Goal: Task Accomplishment & Management: Manage account settings

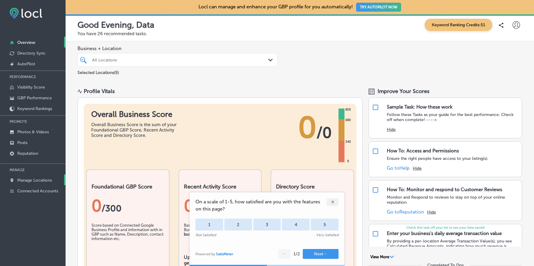
click at [35, 176] on link "Manage Locations" at bounding box center [33, 179] width 66 height 11
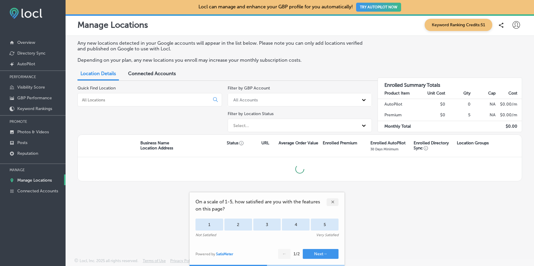
click at [334, 202] on div "✕" at bounding box center [333, 202] width 12 height 8
